Goal: Task Accomplishment & Management: Use online tool/utility

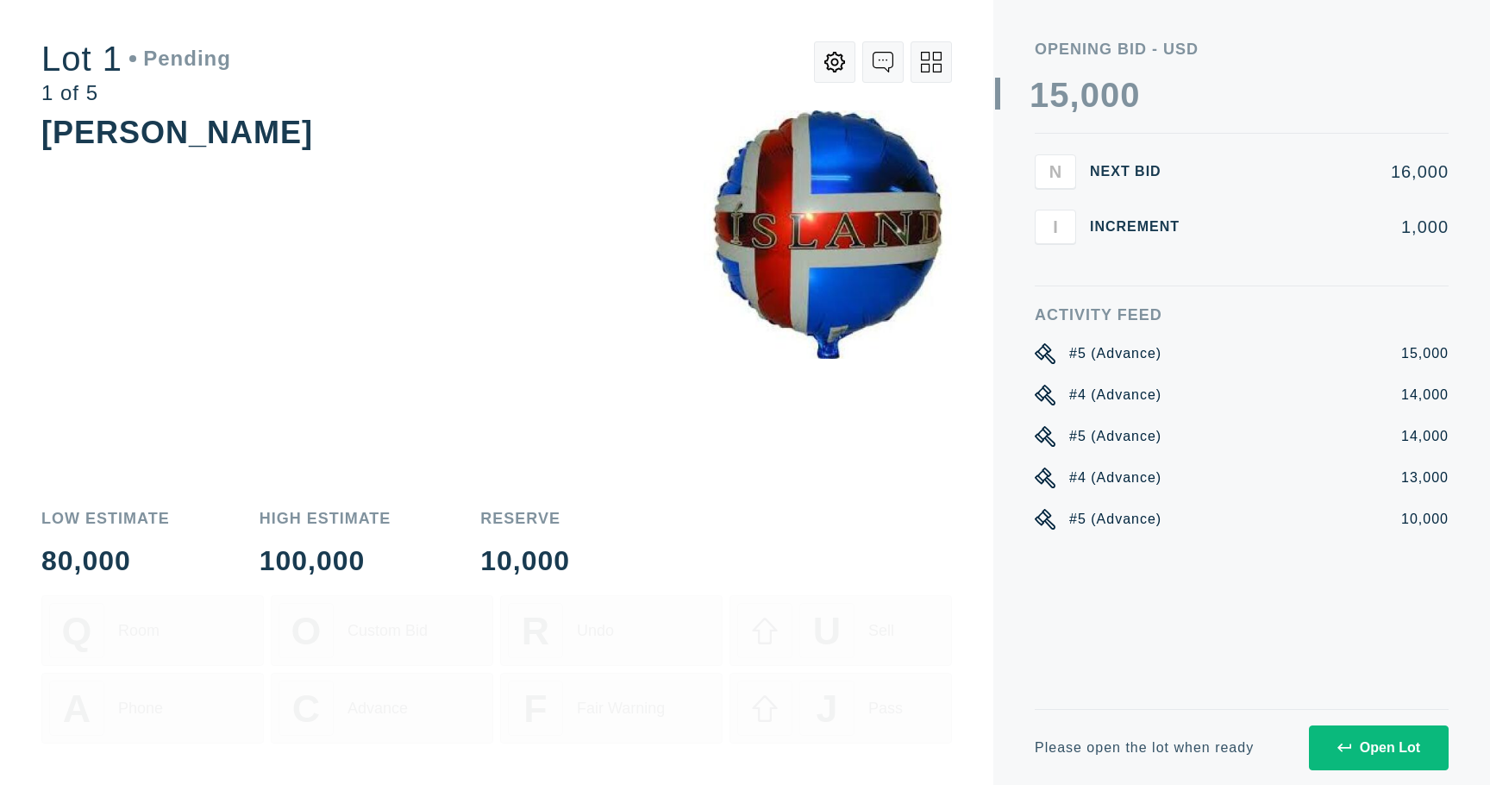
click at [1406, 751] on div "Open Lot" at bounding box center [1378, 748] width 83 height 16
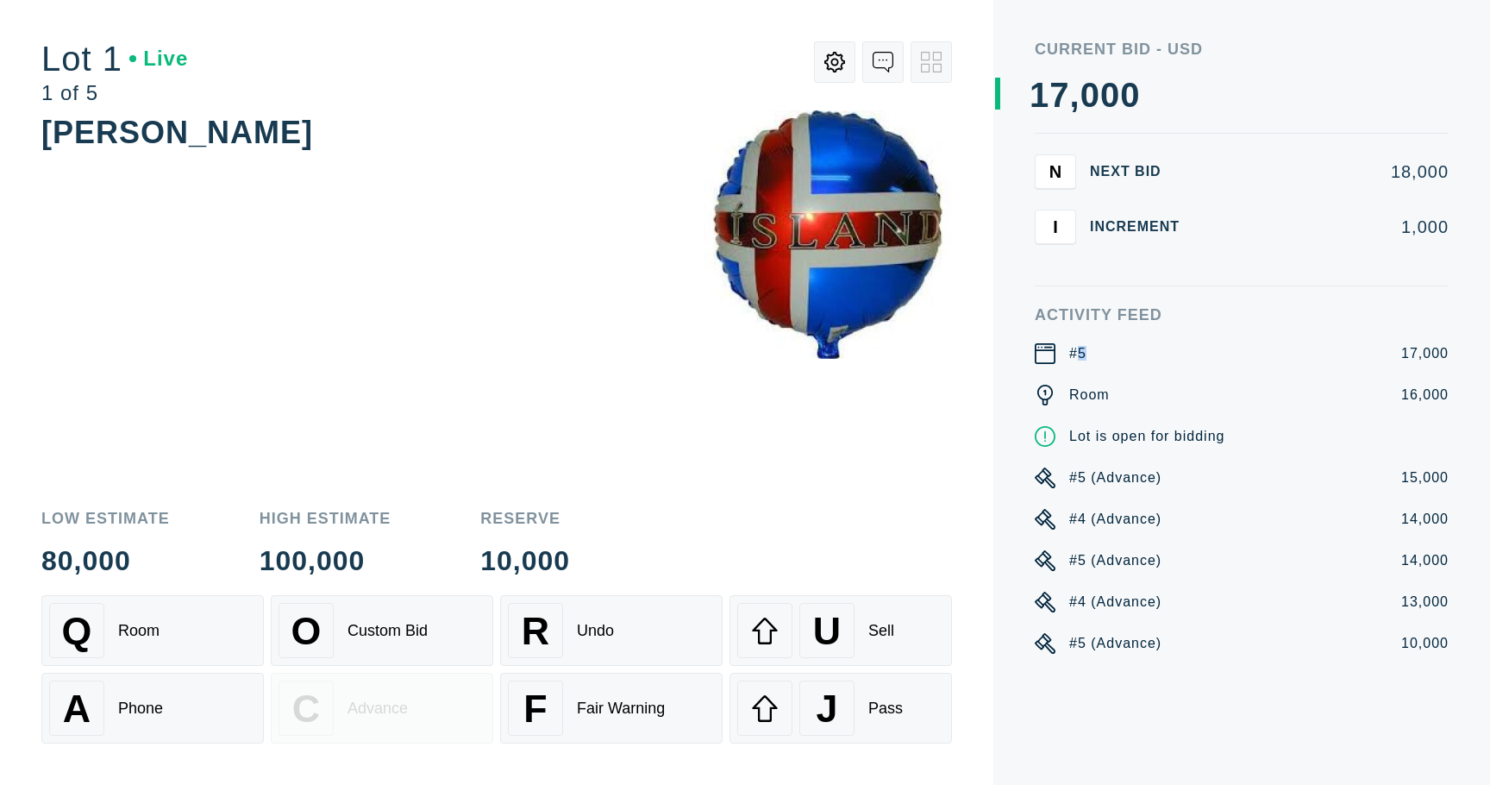
drag, startPoint x: 1098, startPoint y: 354, endPoint x: 1076, endPoint y: 352, distance: 21.6
click at [1076, 352] on div "#5 17,000" at bounding box center [1242, 353] width 414 height 21
click at [1076, 352] on div "#5" at bounding box center [1077, 353] width 17 height 21
click at [208, 701] on div "A Phone" at bounding box center [152, 707] width 207 height 55
click at [634, 694] on div "F Fair Warning" at bounding box center [611, 707] width 207 height 55
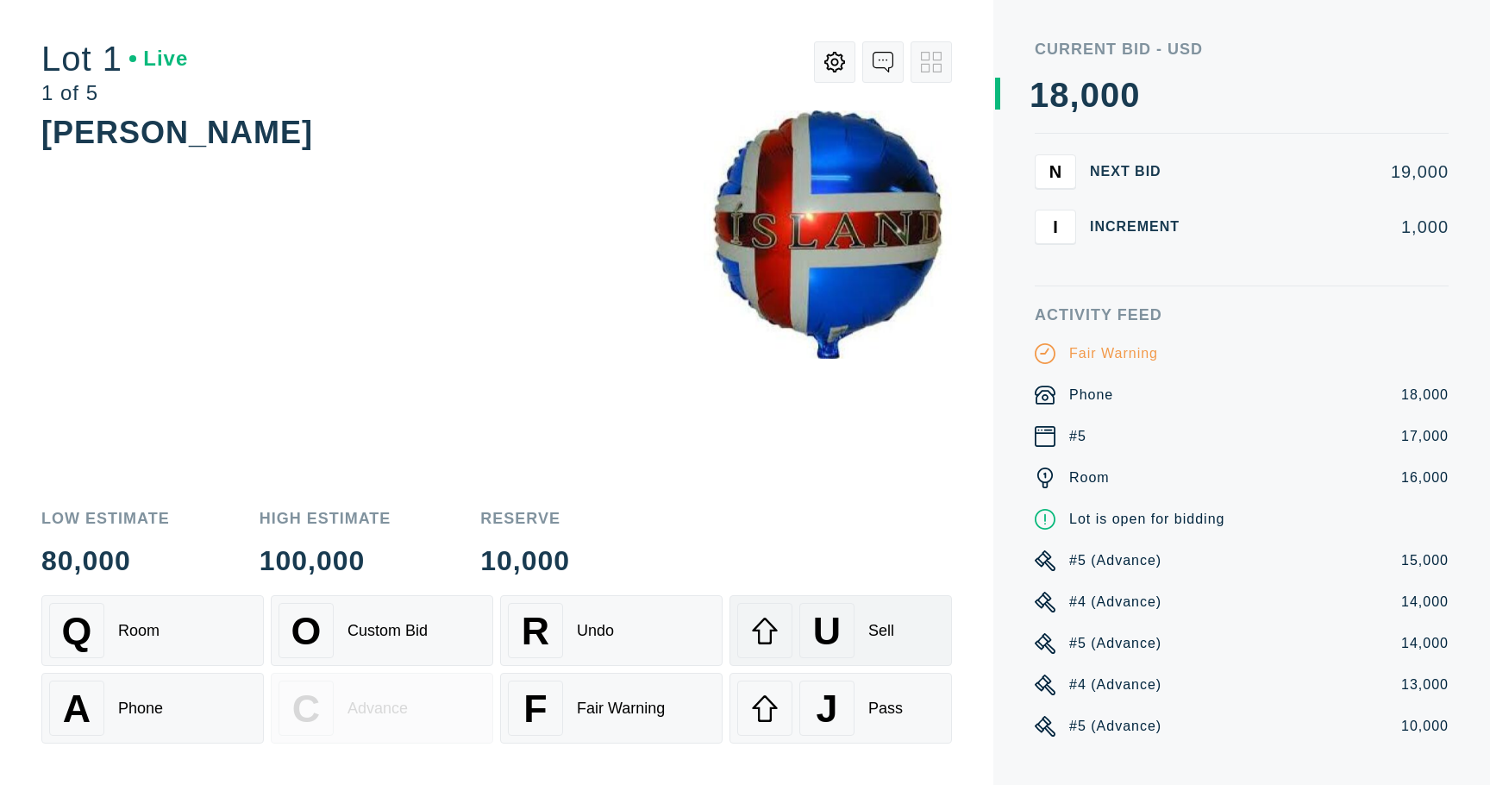
click at [822, 624] on span "U" at bounding box center [827, 631] width 28 height 44
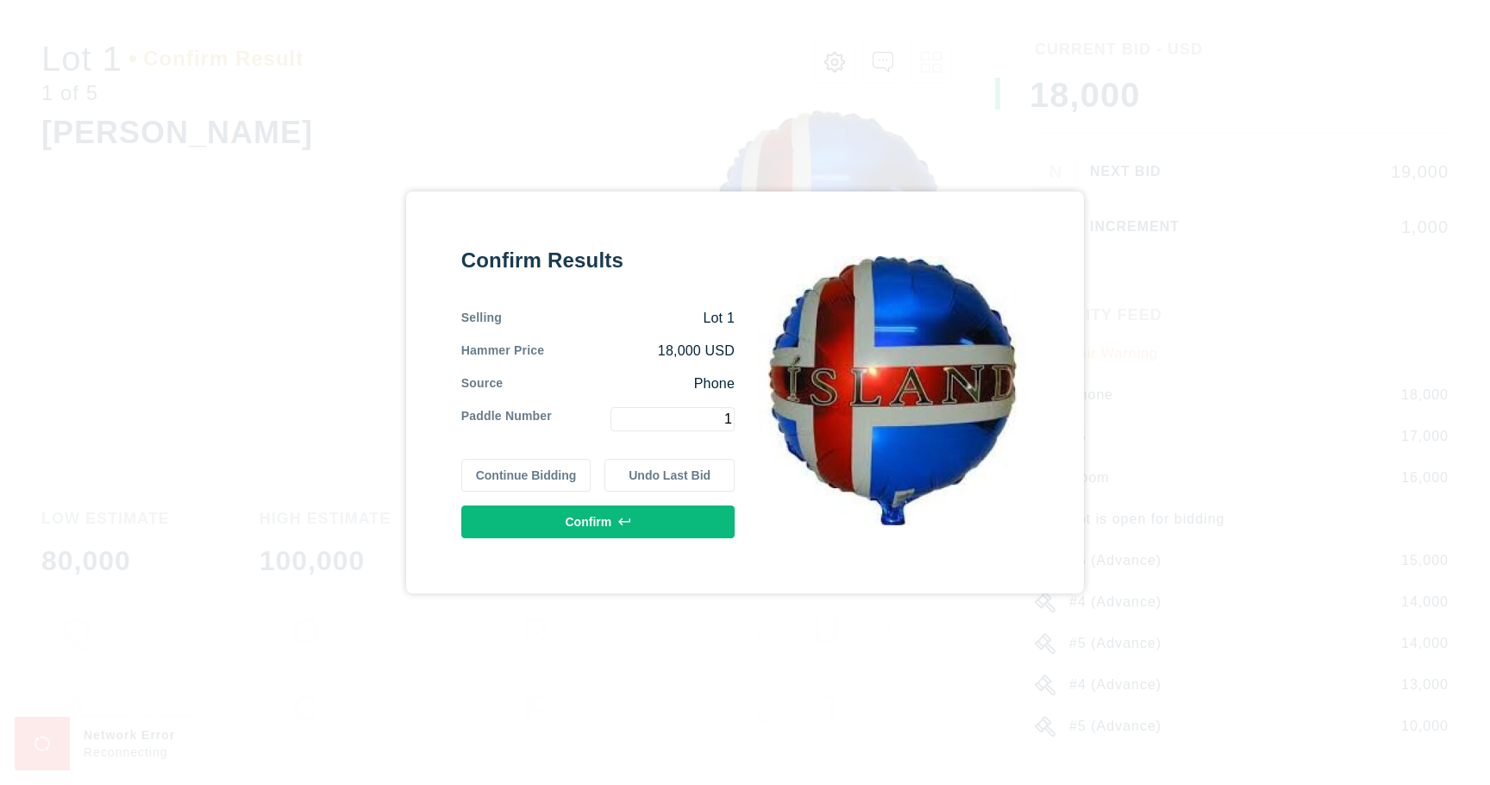
type input "1"
click at [635, 519] on button "Confirm" at bounding box center [597, 521] width 273 height 33
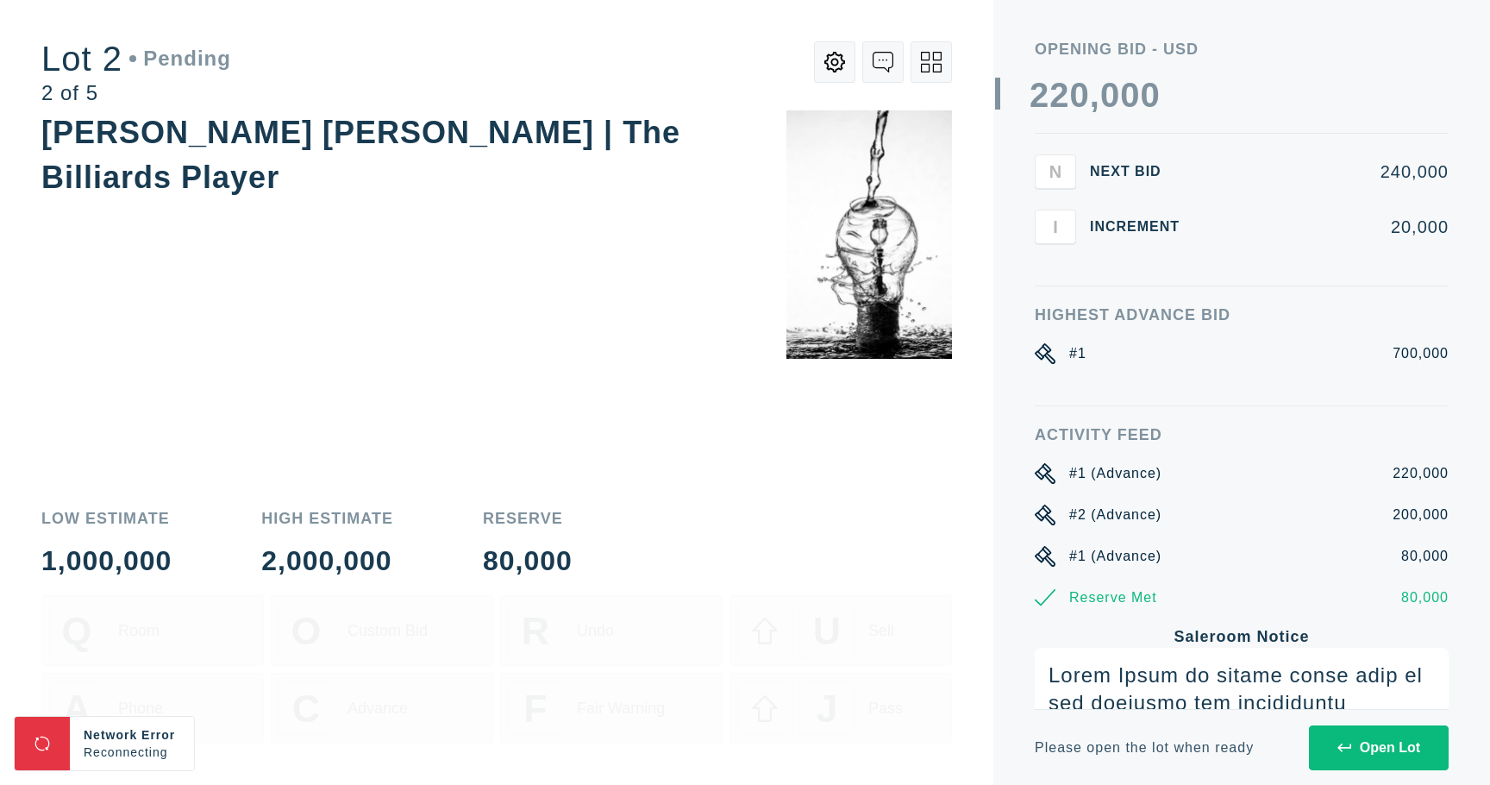
click at [1354, 756] on button "Open Lot" at bounding box center [1379, 747] width 140 height 45
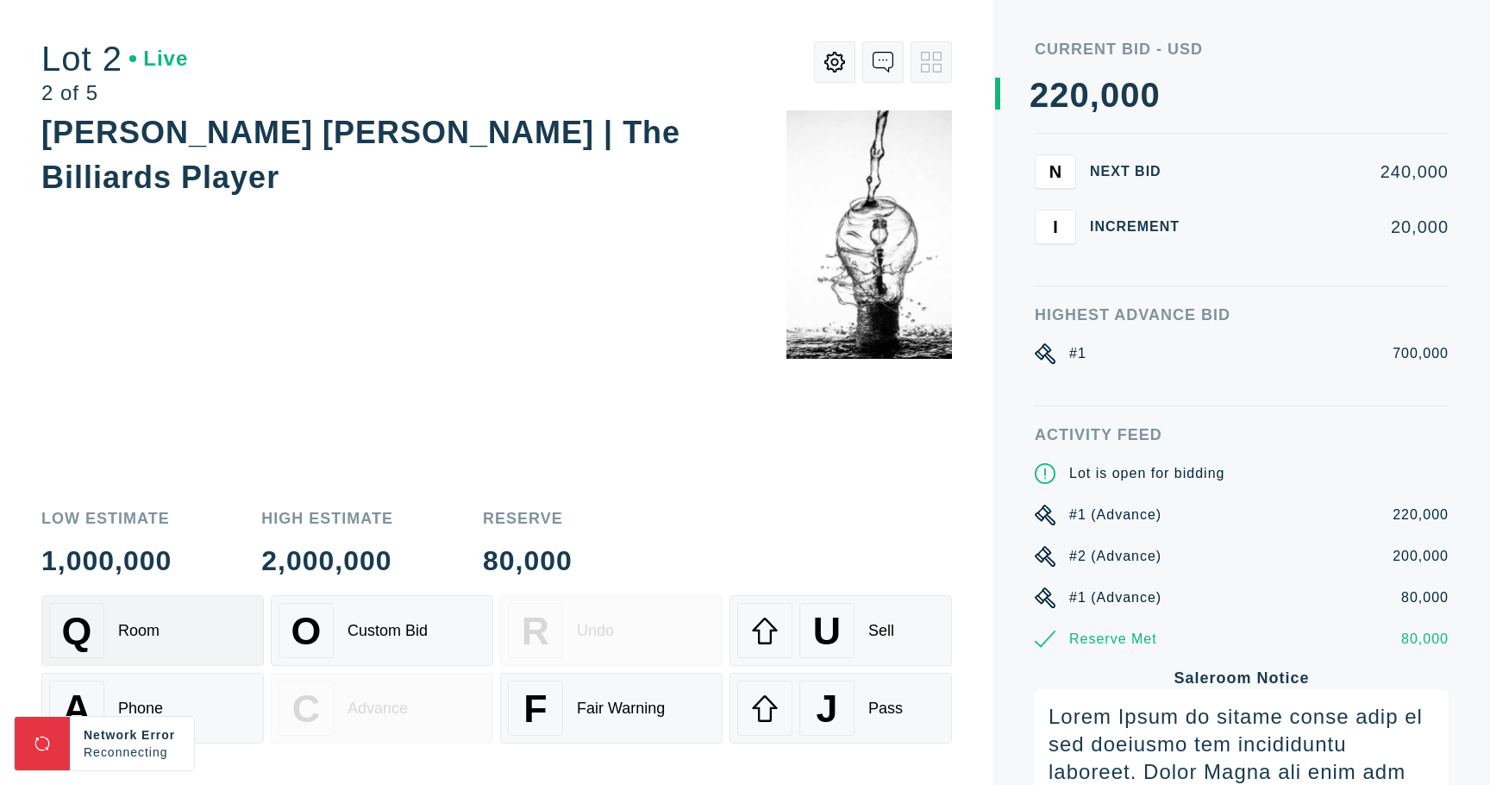
click at [210, 645] on div "Q Room" at bounding box center [152, 630] width 207 height 55
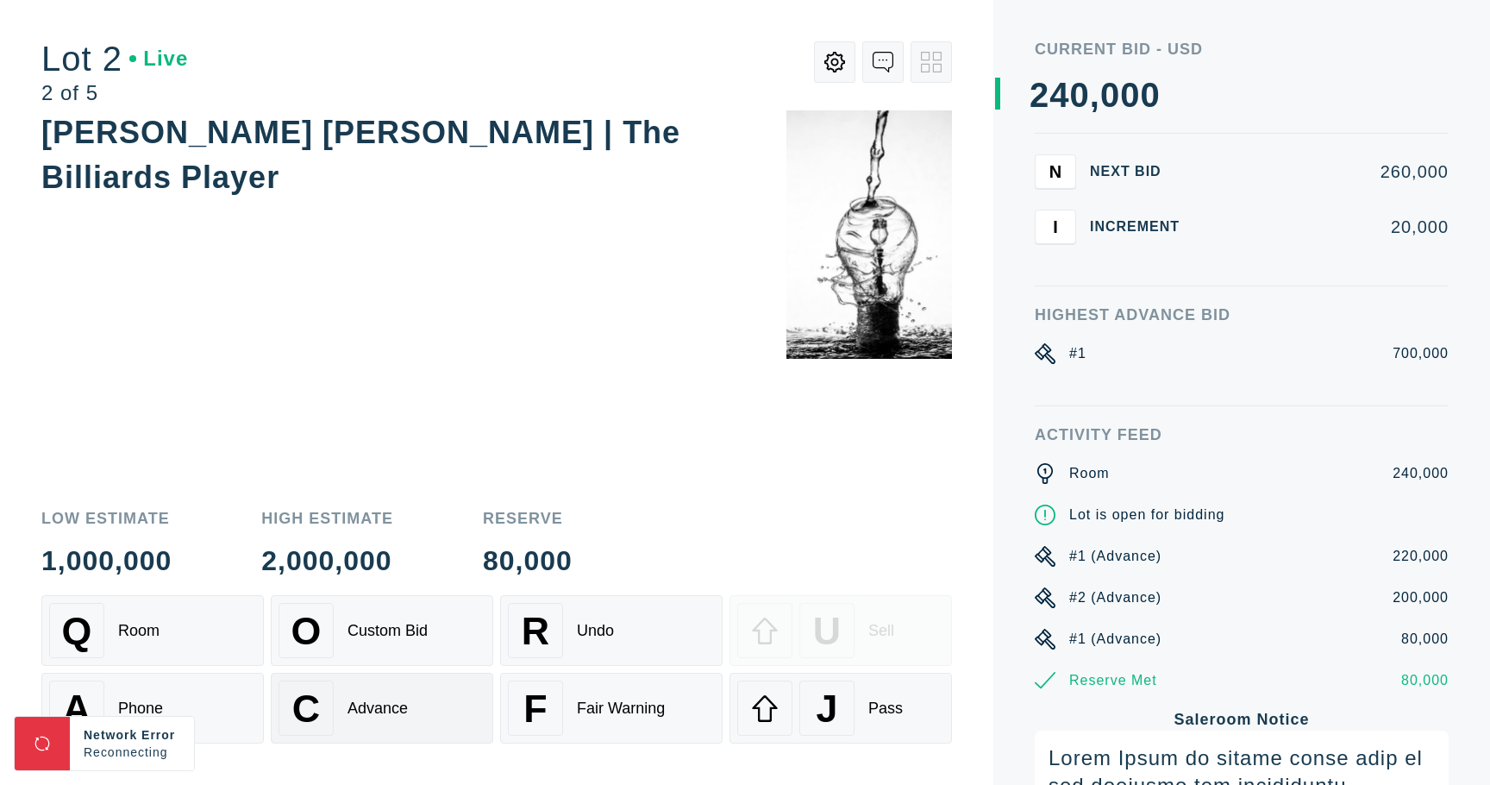
click at [369, 699] on div "Advance" at bounding box center [378, 708] width 60 height 18
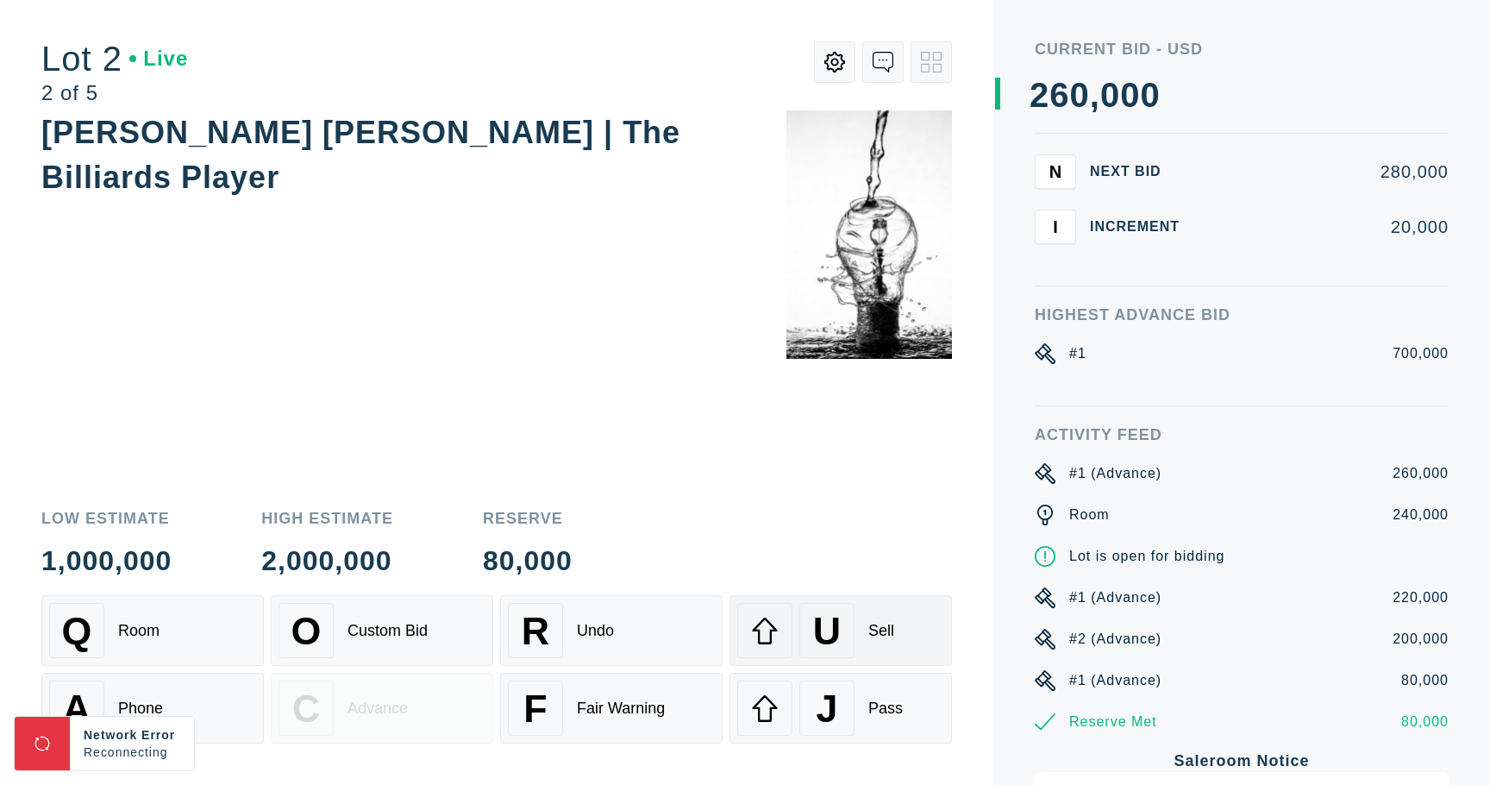
click at [842, 618] on div "U" at bounding box center [826, 630] width 55 height 55
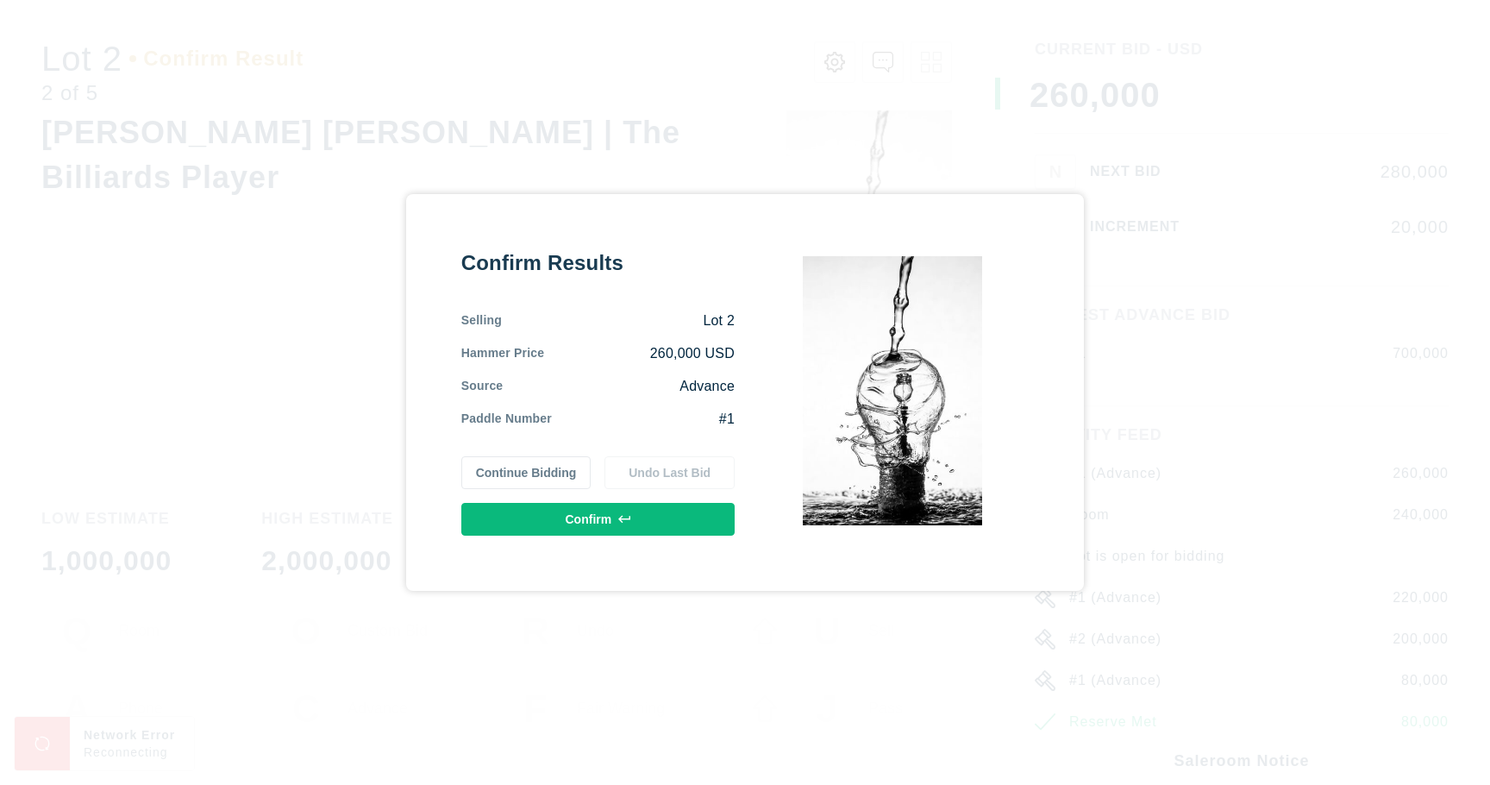
click at [657, 522] on button "Confirm" at bounding box center [597, 519] width 273 height 33
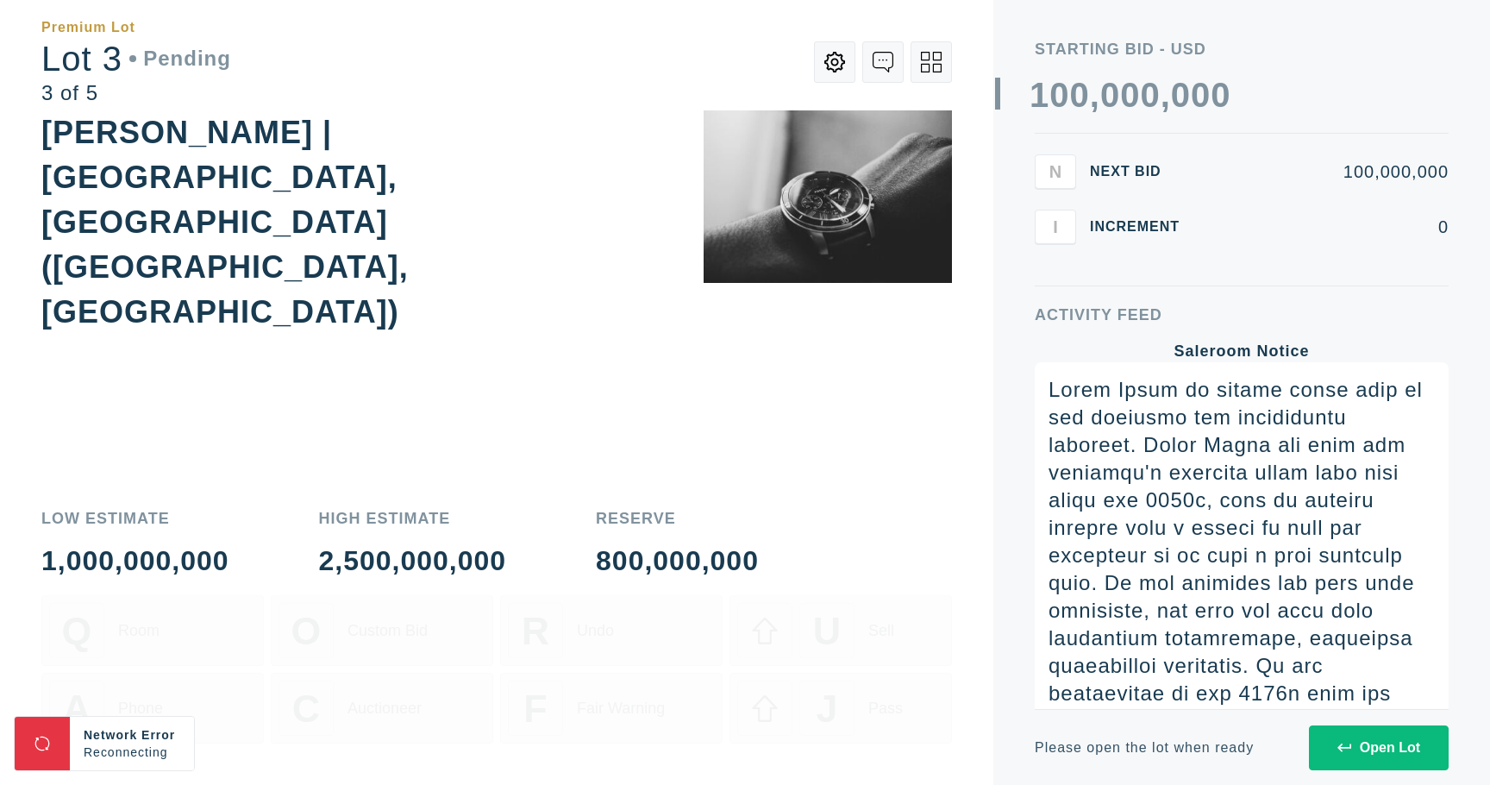
click at [1324, 742] on button "Open Lot" at bounding box center [1379, 747] width 140 height 45
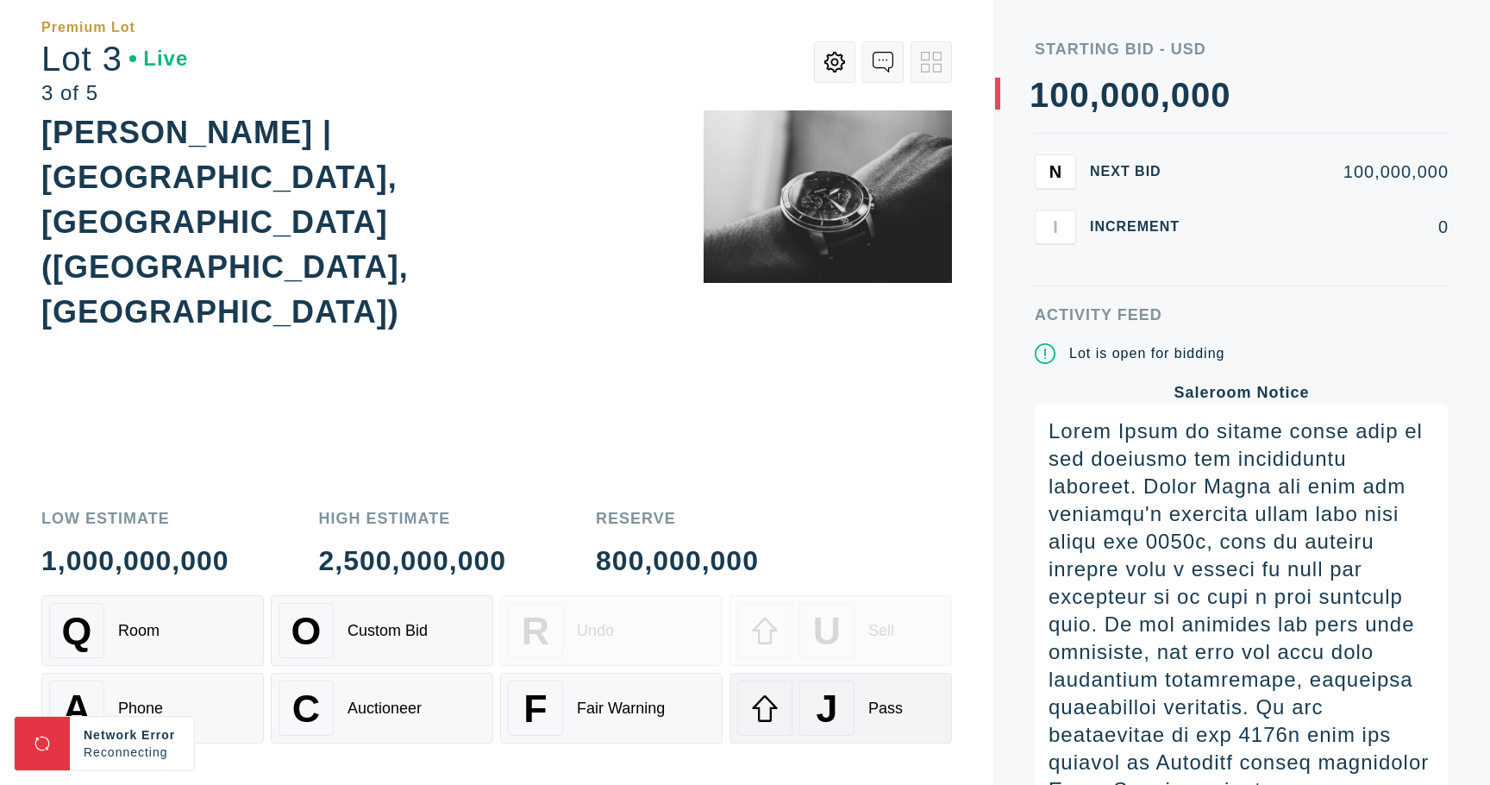
click at [843, 715] on div "J" at bounding box center [826, 707] width 55 height 55
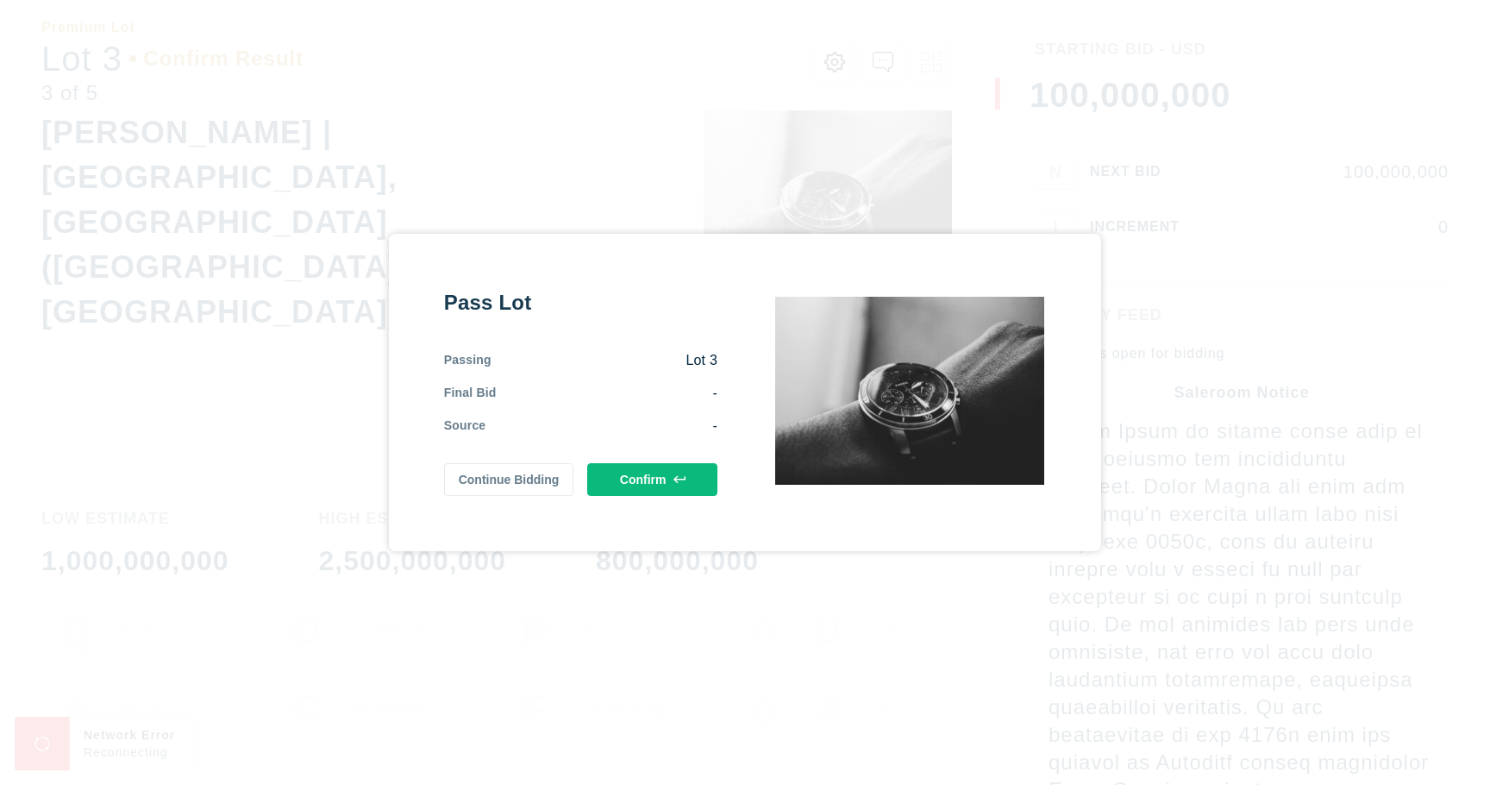
click at [641, 470] on button "Confirm" at bounding box center [652, 479] width 130 height 33
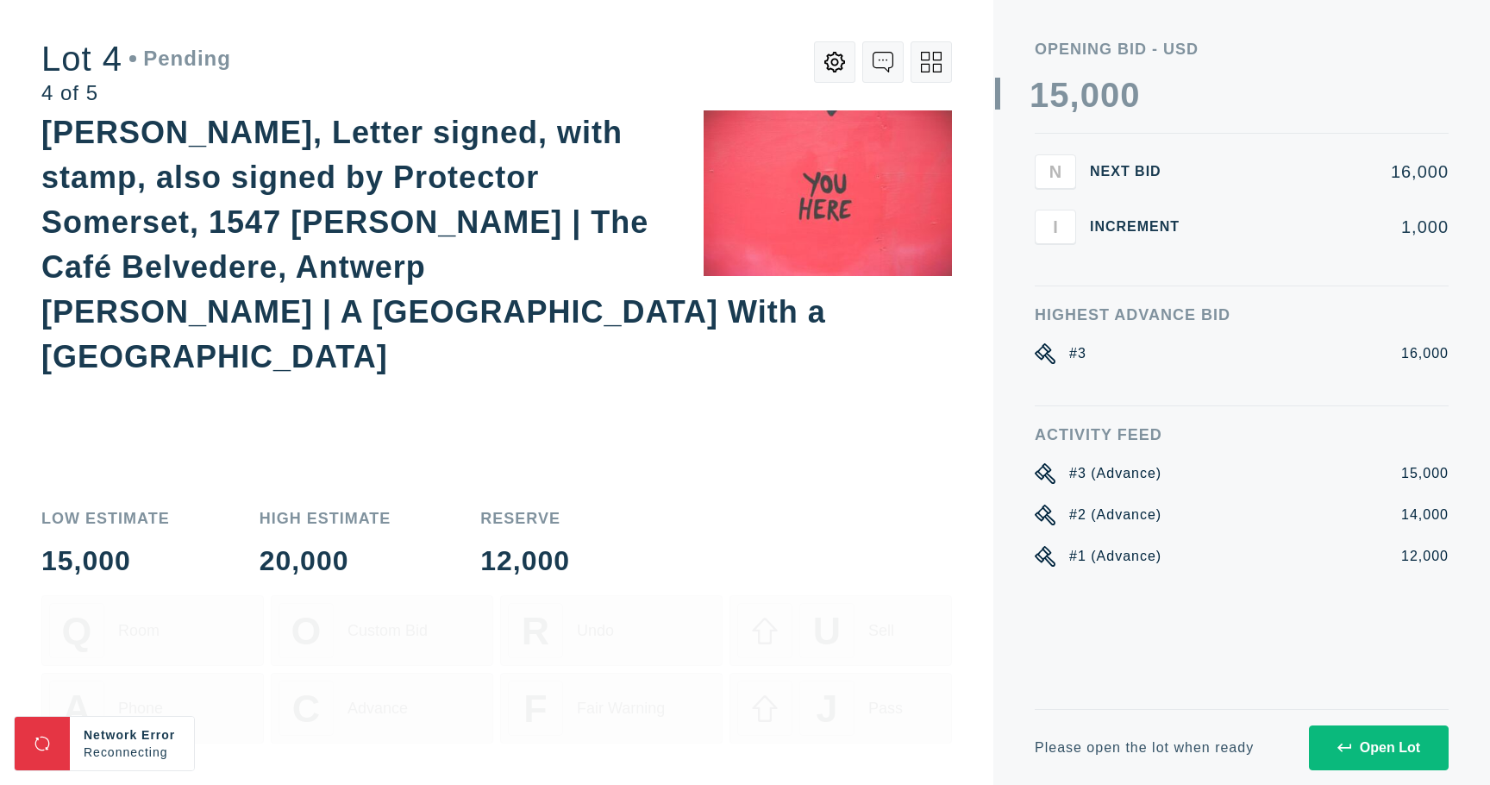
click at [1401, 751] on div "Open Lot" at bounding box center [1378, 748] width 83 height 16
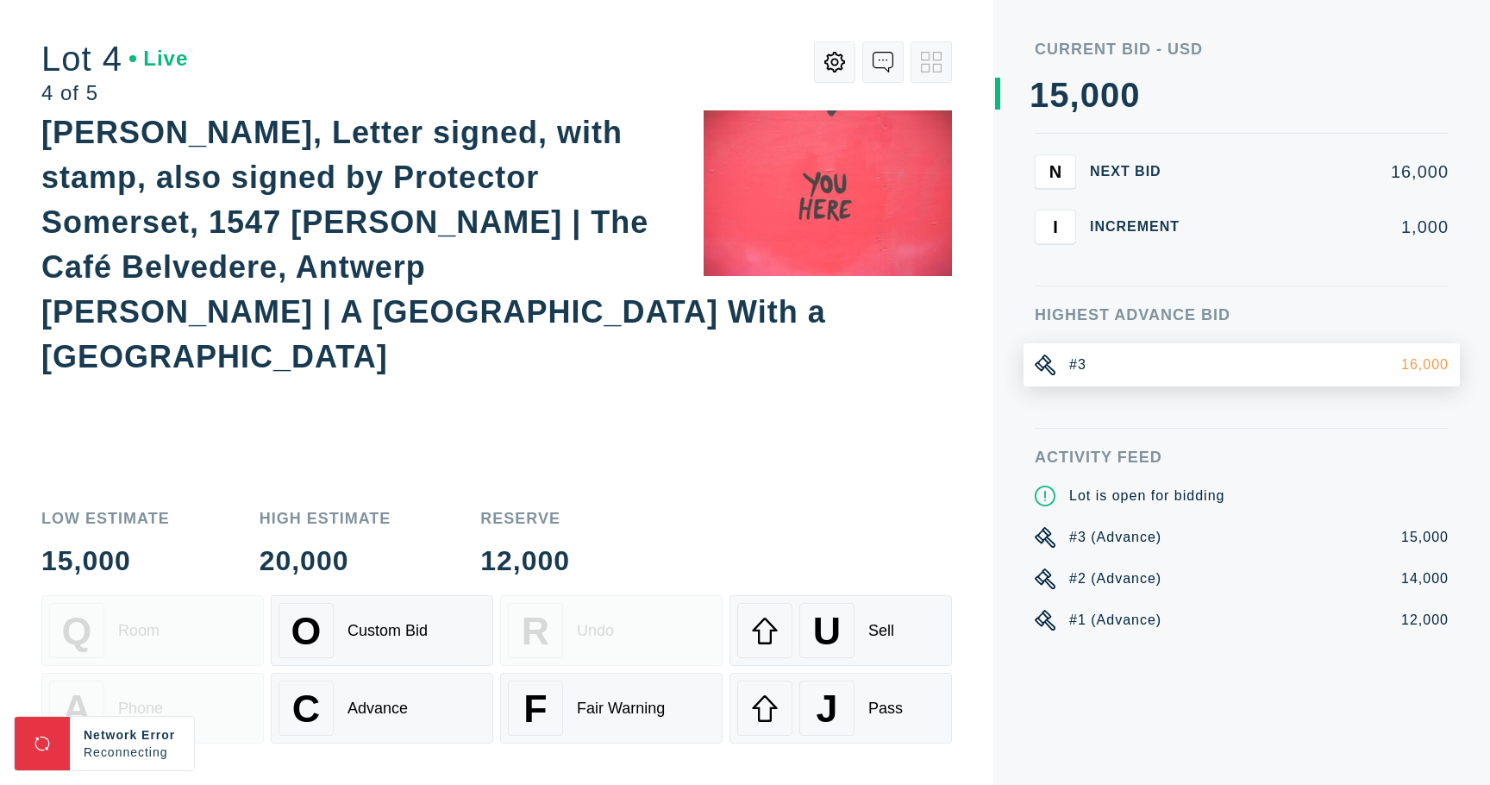
click at [1055, 185] on button "N" at bounding box center [1055, 171] width 41 height 34
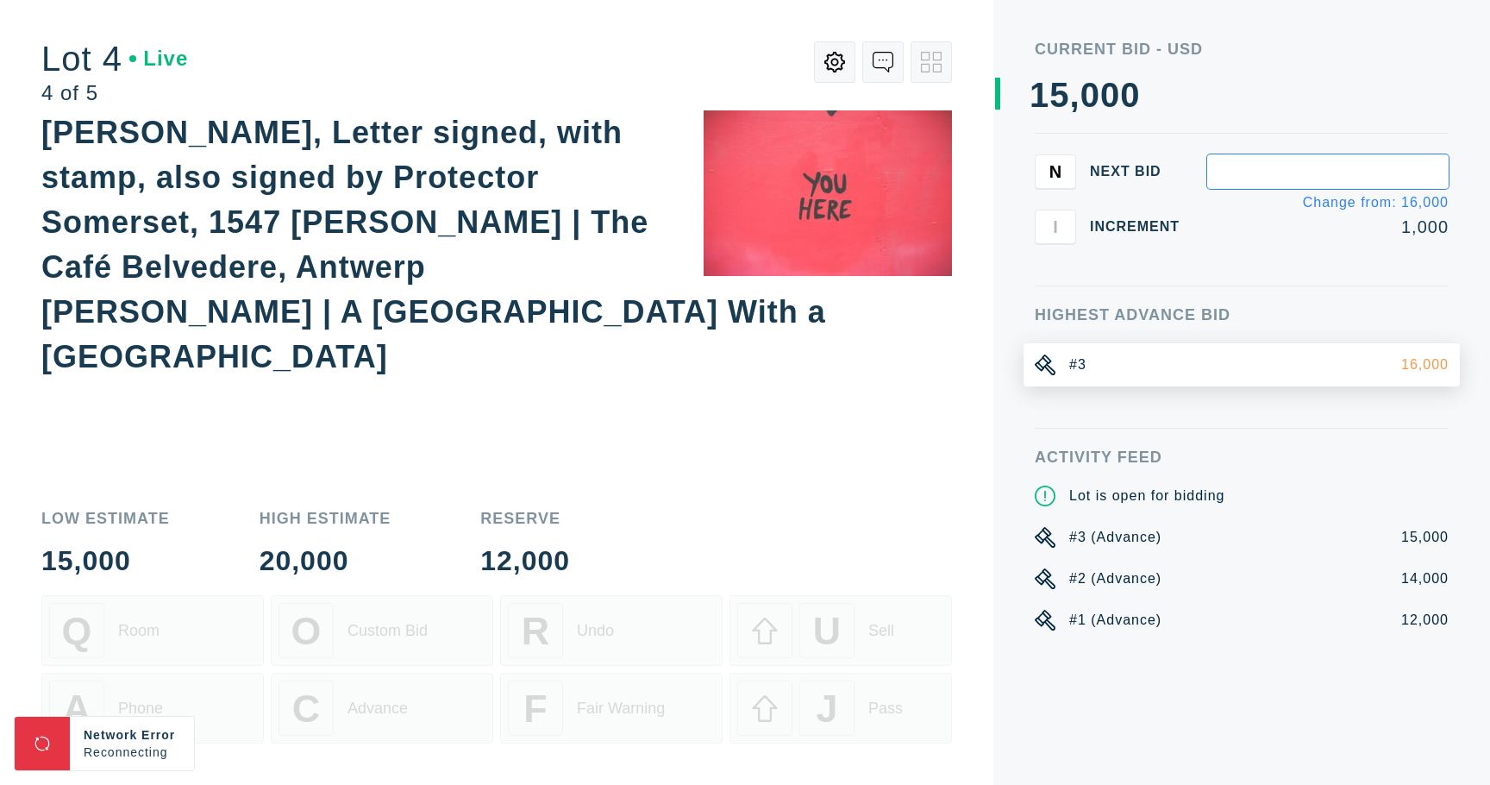
click at [1287, 183] on input "text" at bounding box center [1327, 171] width 241 height 34
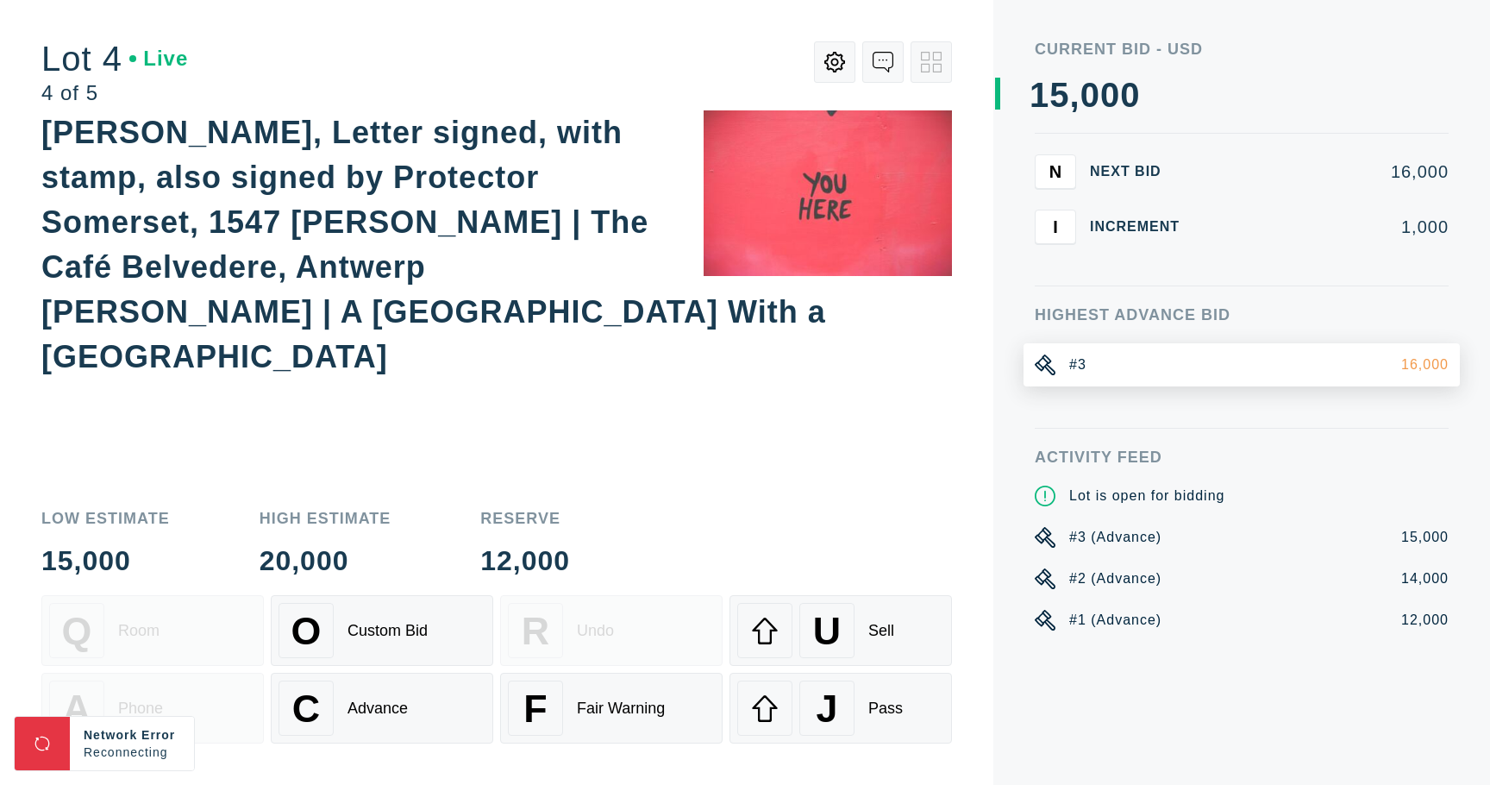
click at [1063, 229] on button "I" at bounding box center [1055, 227] width 41 height 34
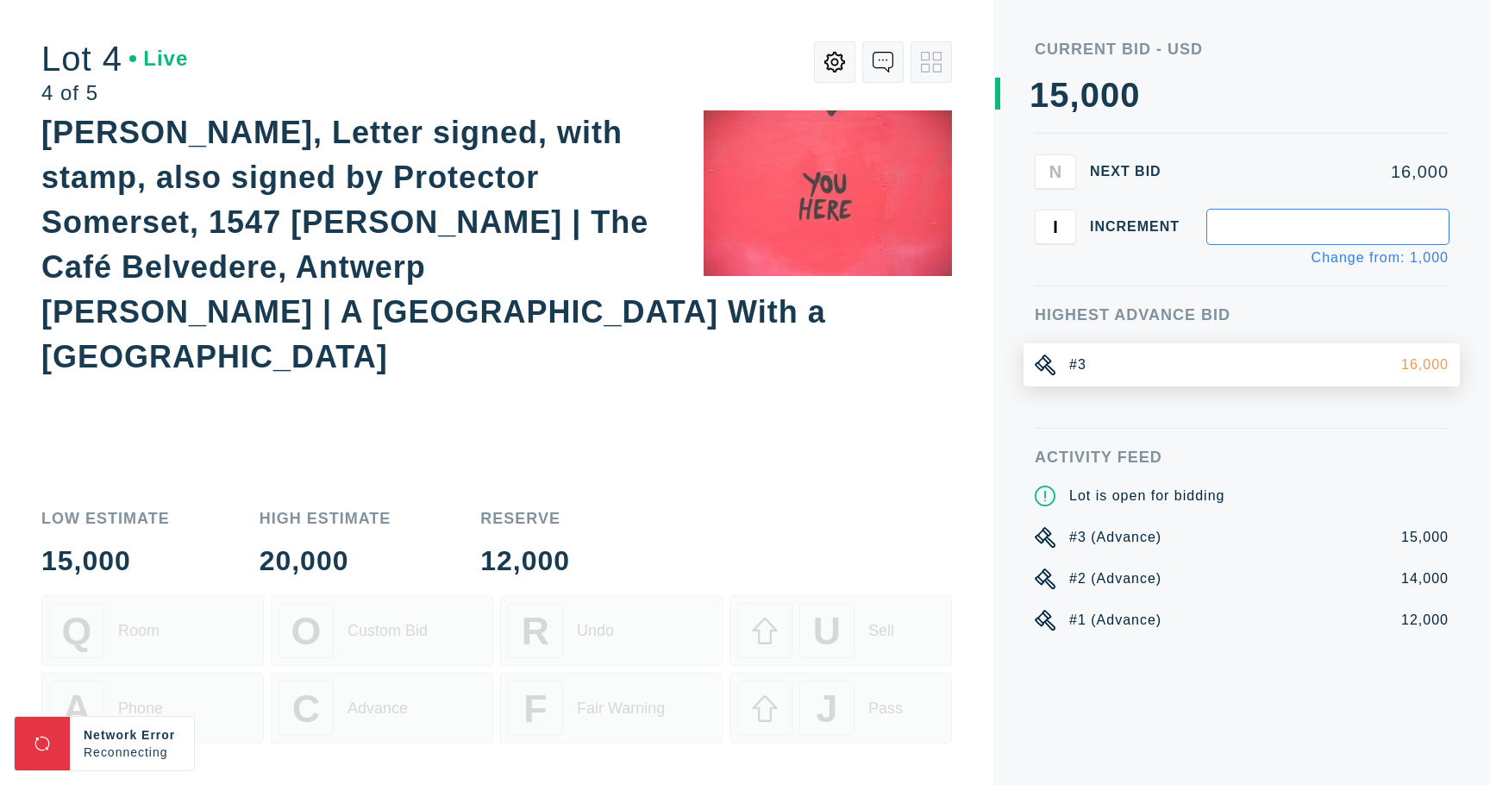
click at [1362, 221] on input "text" at bounding box center [1327, 227] width 241 height 34
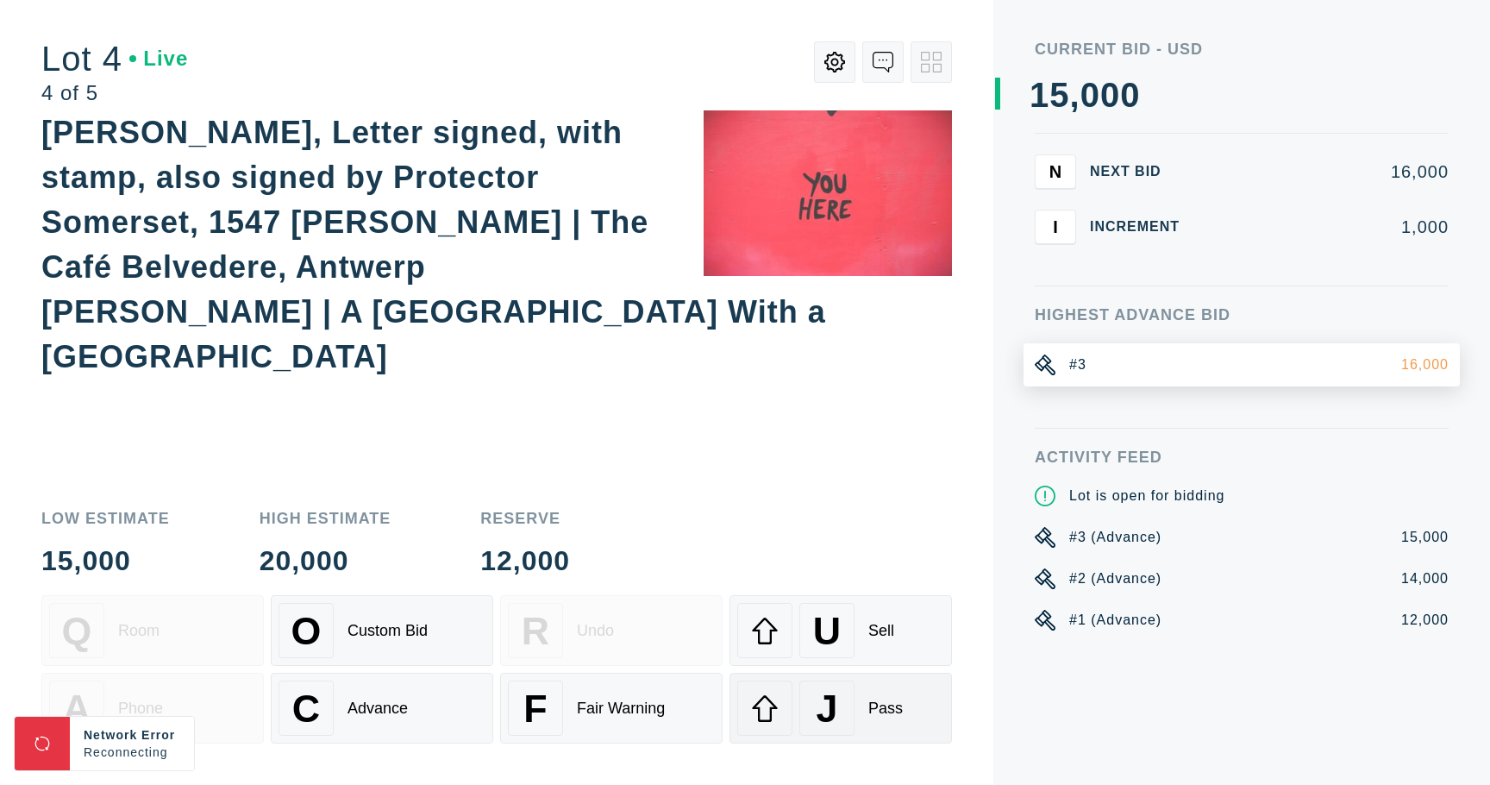
click at [905, 694] on div "J Pass" at bounding box center [840, 707] width 207 height 55
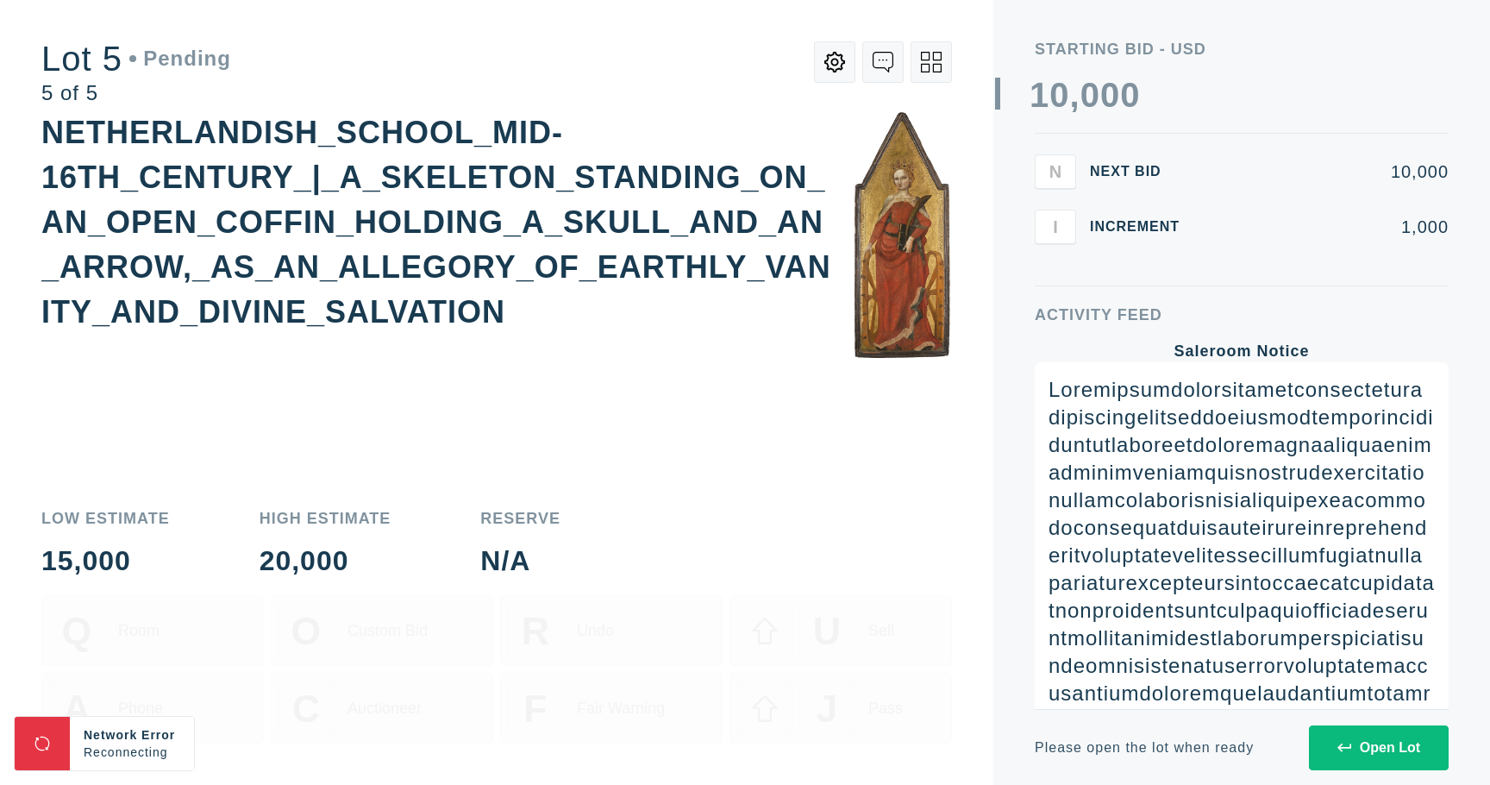
click at [1325, 740] on button "Open Lot" at bounding box center [1379, 747] width 140 height 45
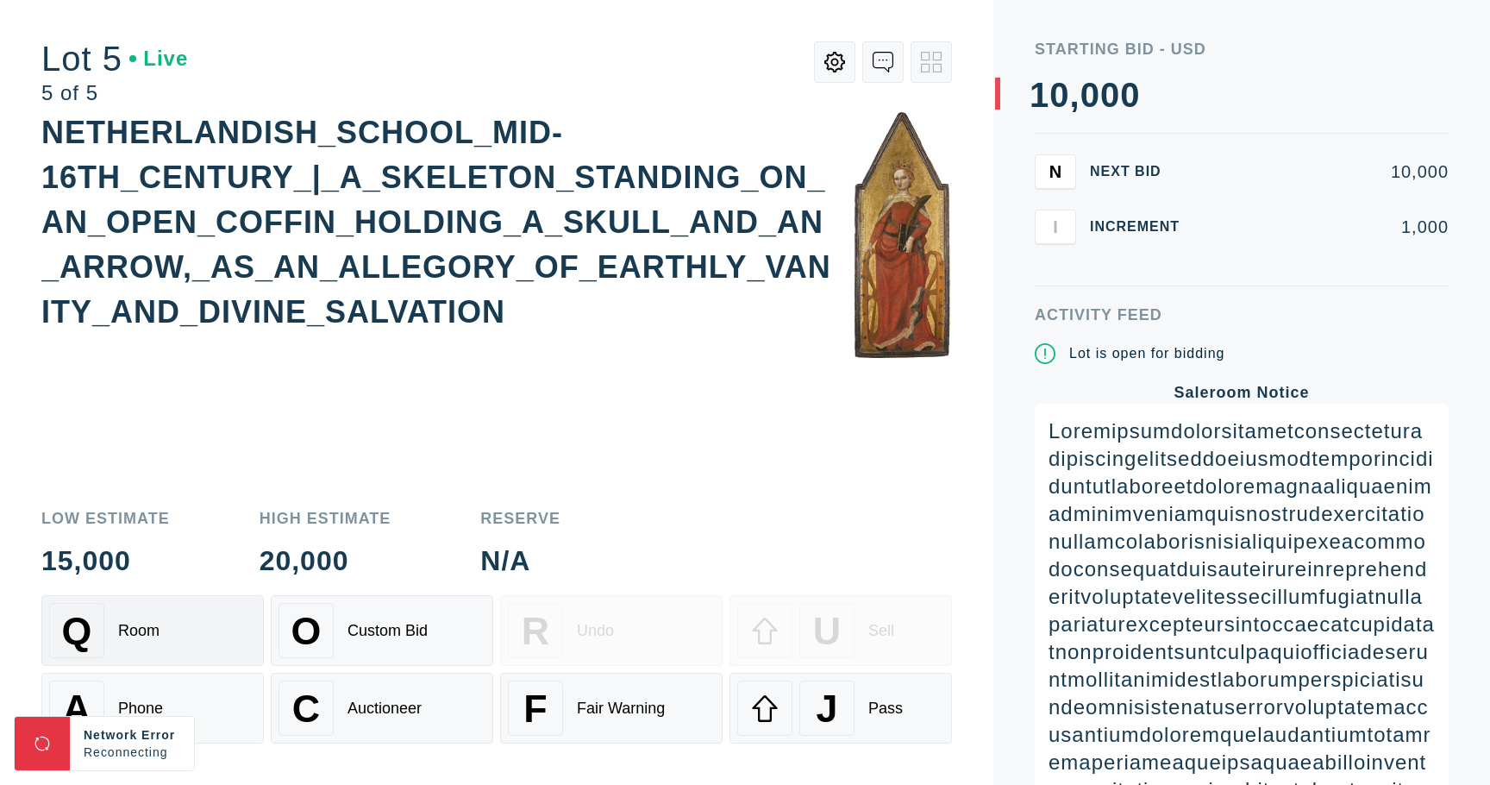
click at [165, 631] on div "Q Room" at bounding box center [152, 630] width 207 height 55
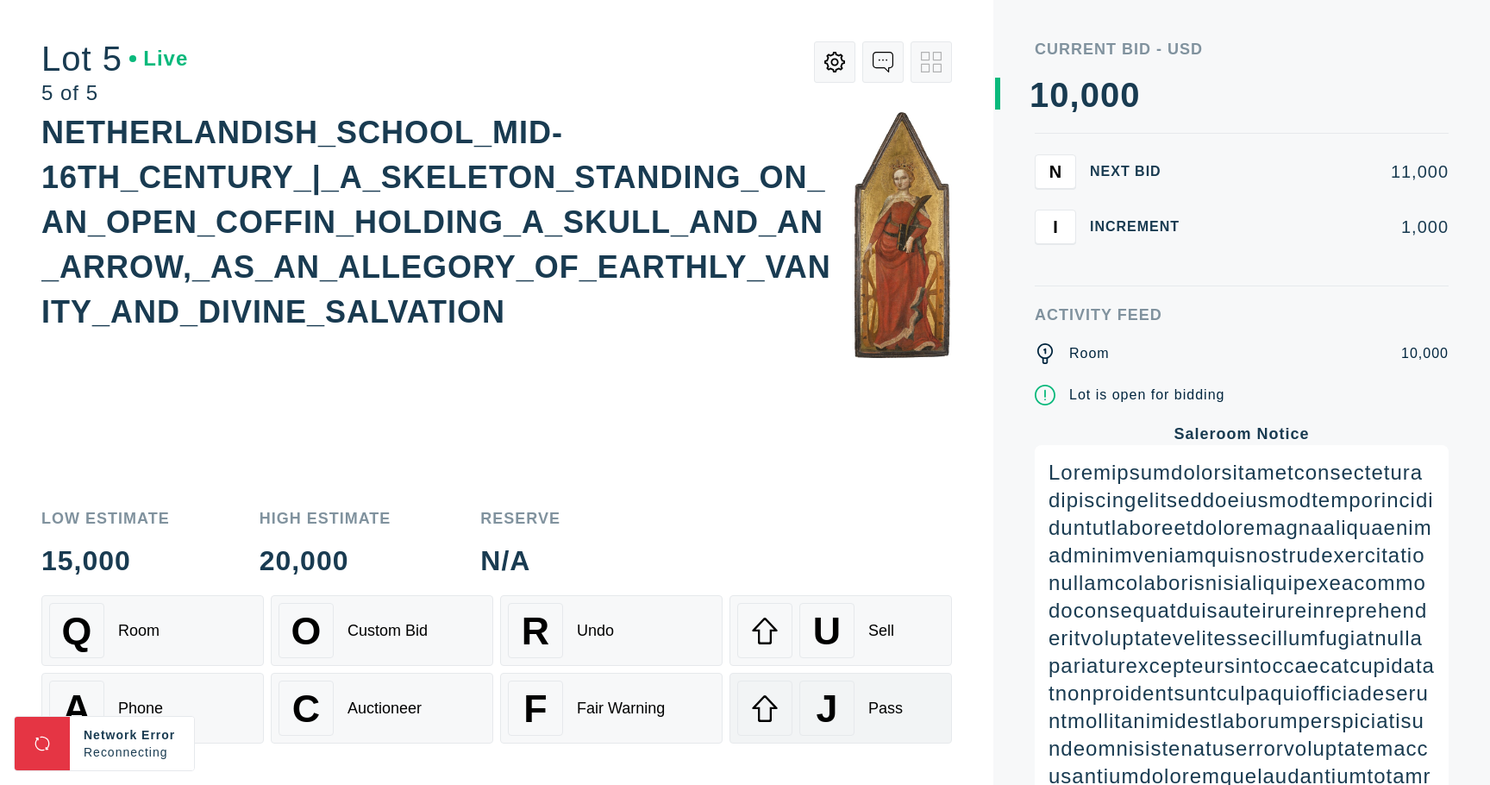
click at [865, 693] on div "J Pass" at bounding box center [840, 707] width 207 height 55
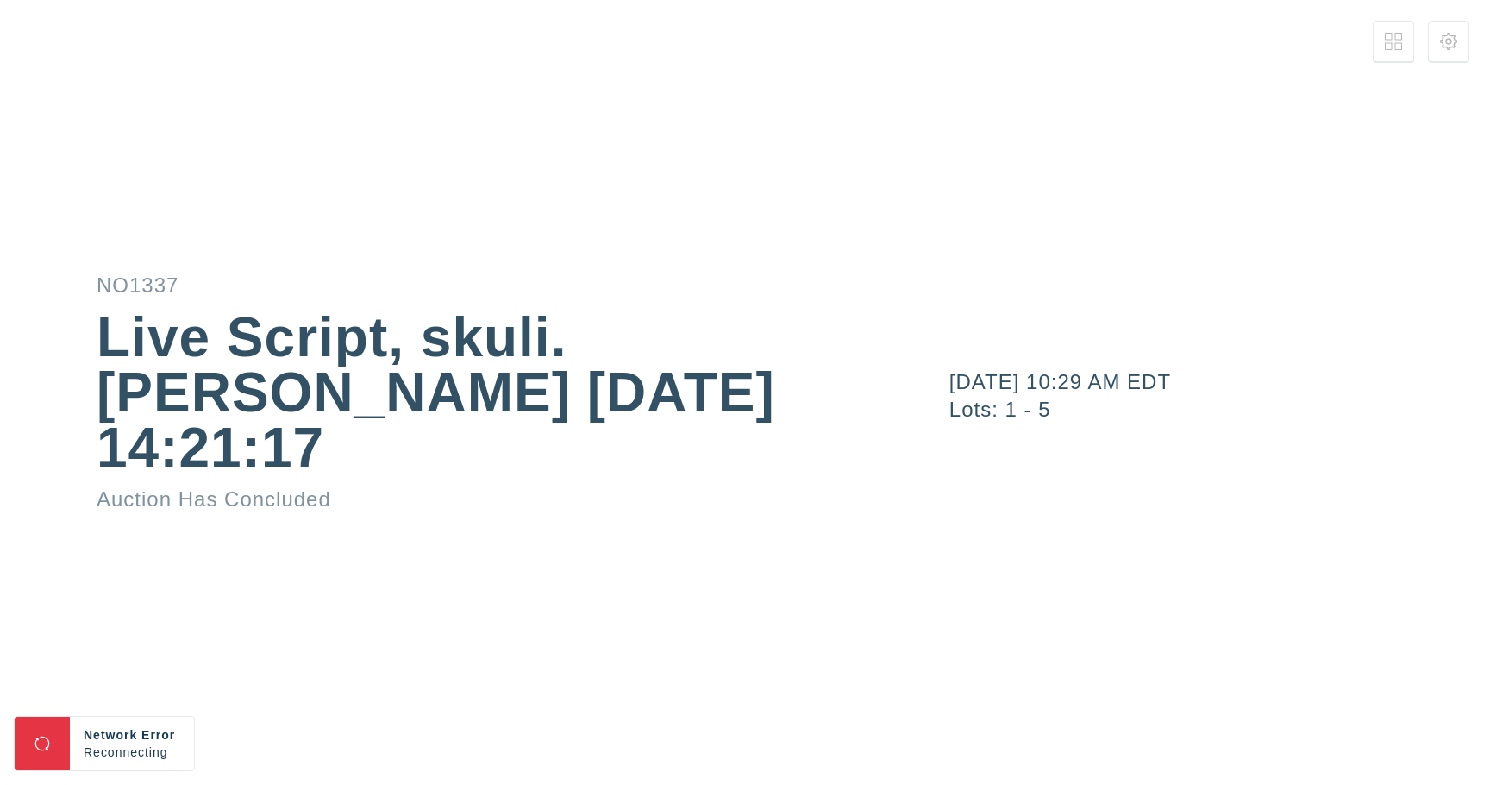
click at [969, 95] on div "September 9, 2025 10:29 AM EDT Lots: 1 - 5" at bounding box center [1192, 392] width 596 height 785
